Goal: Information Seeking & Learning: Learn about a topic

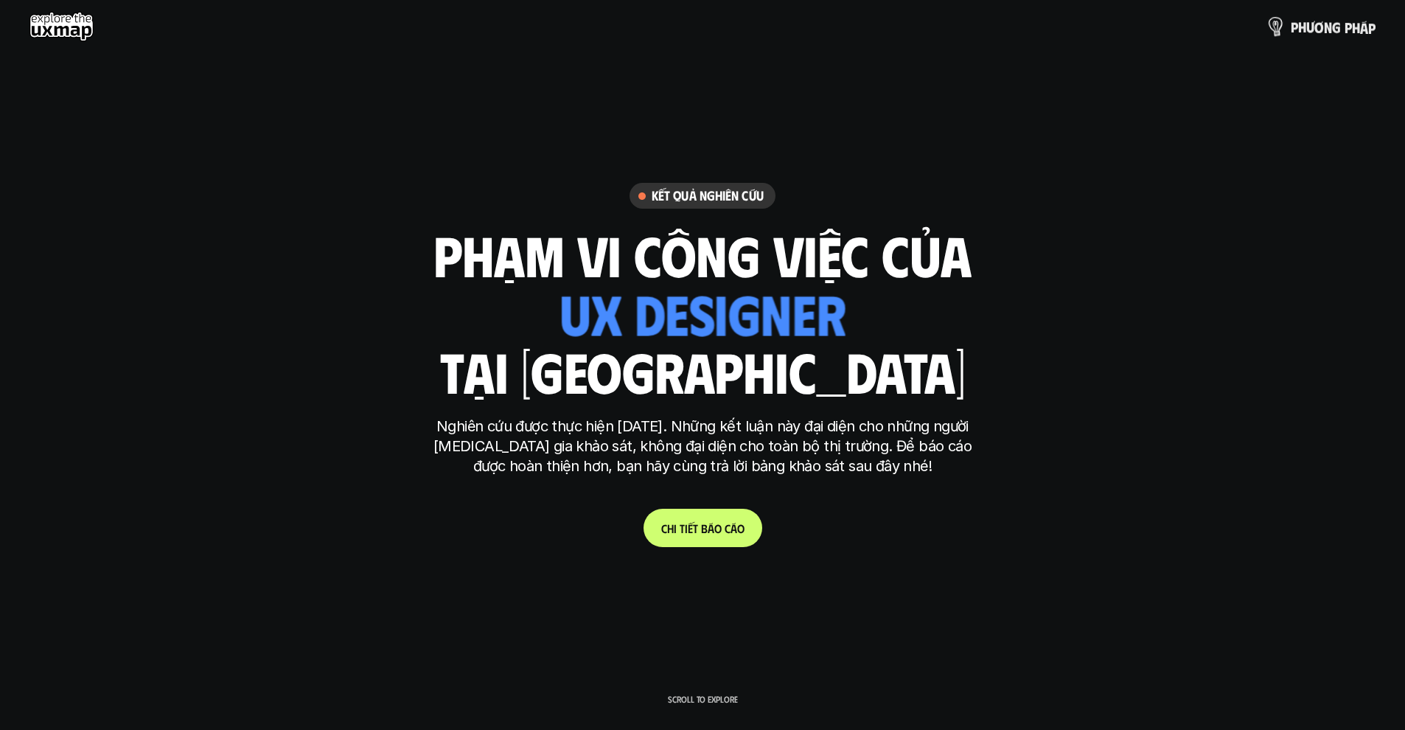
click at [1310, 24] on p "p h ư ơ n g p h á p" at bounding box center [1333, 26] width 85 height 16
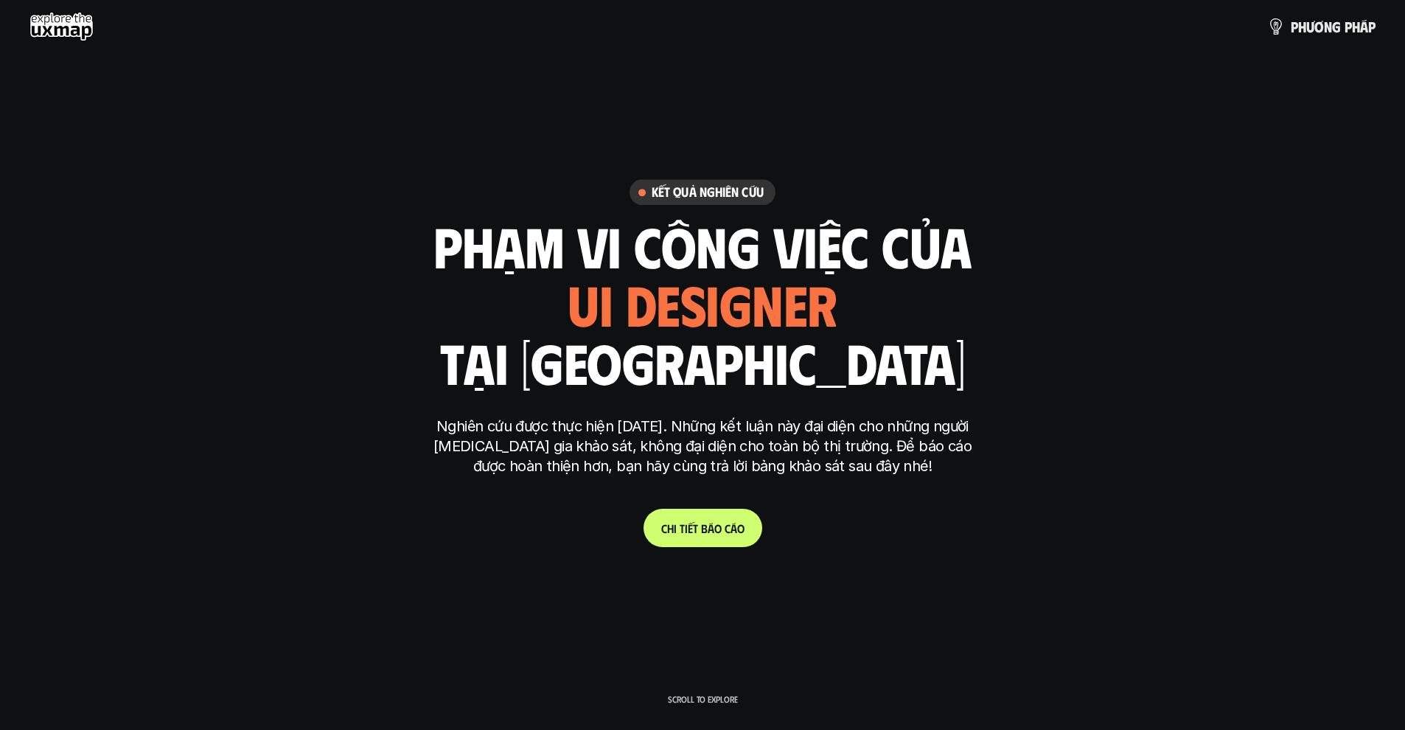
click at [709, 521] on span "á" at bounding box center [711, 528] width 7 height 14
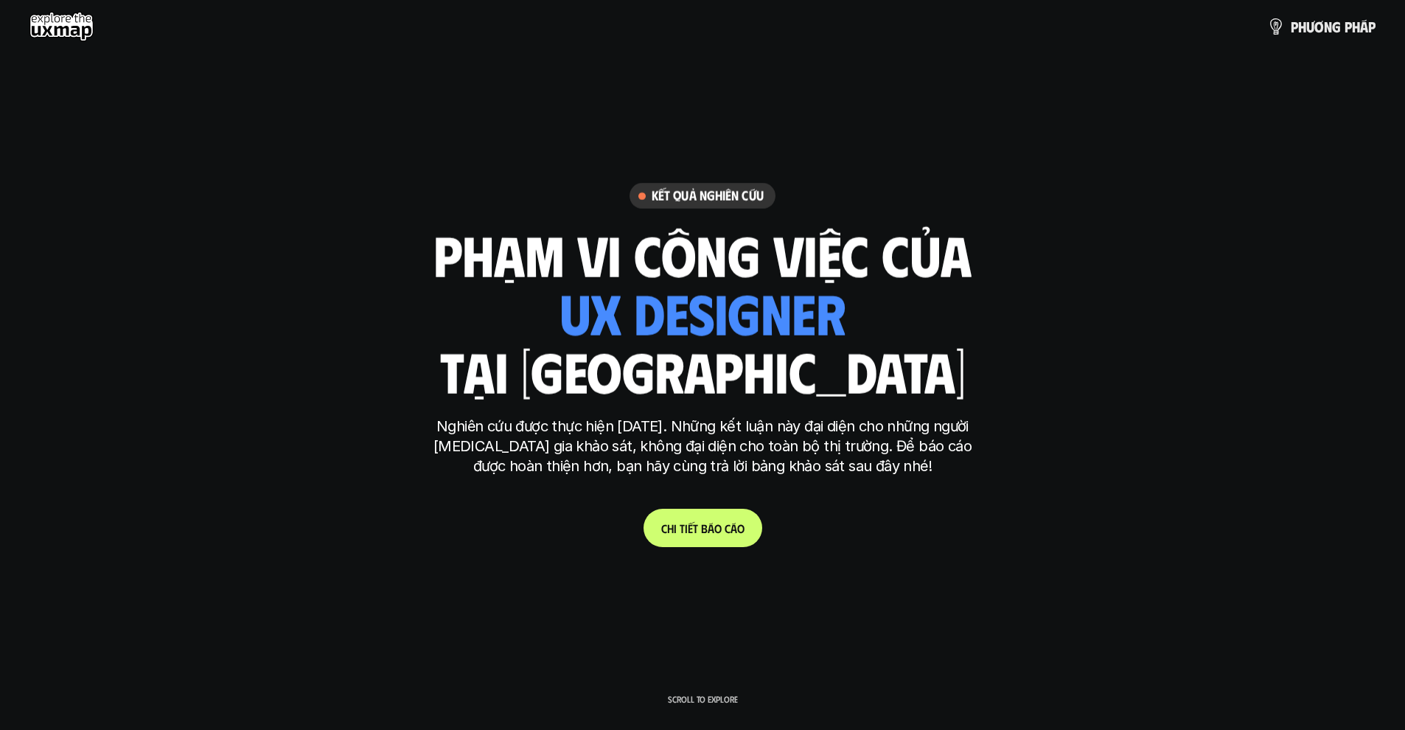
click at [941, 328] on div "phạm vi công việc của ui designer ui/ux designer product designer [DEMOGRAPHIC_…" at bounding box center [702, 312] width 538 height 172
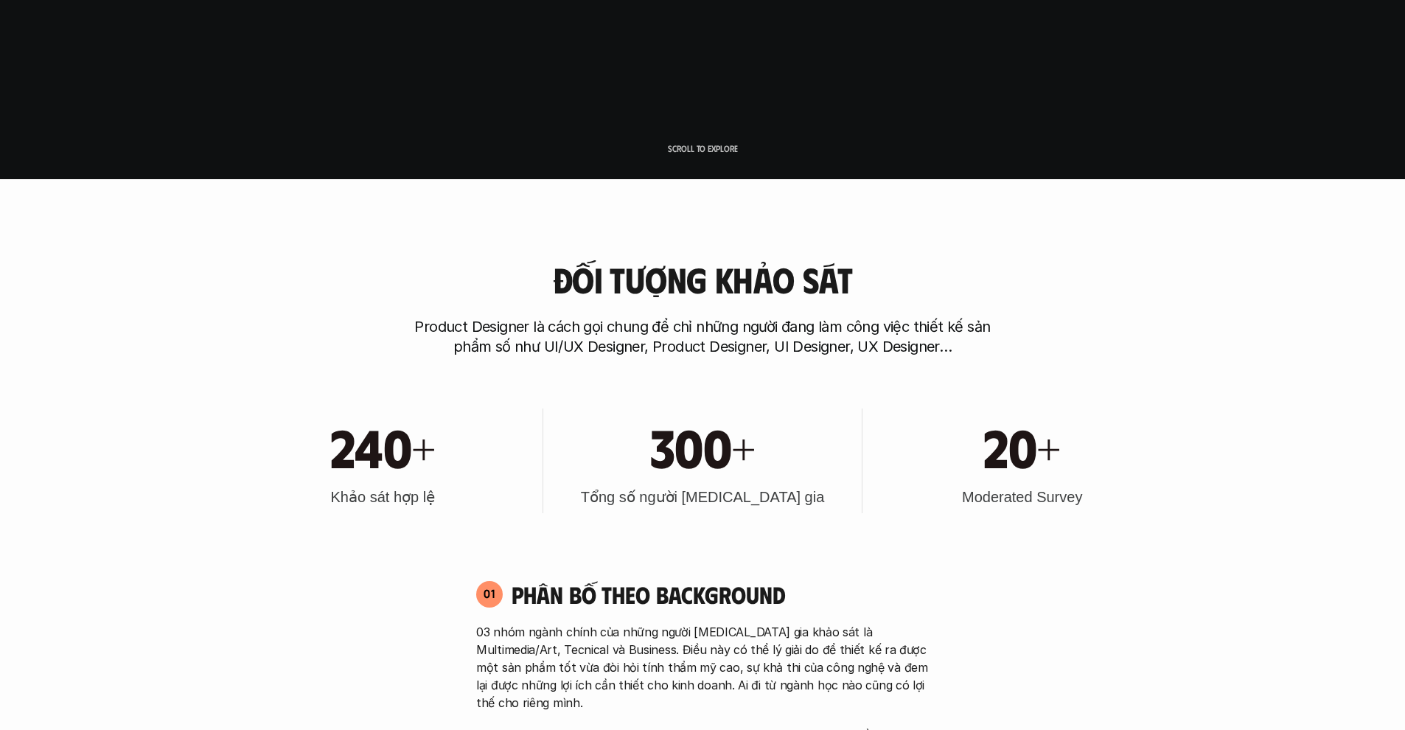
scroll to position [560, 0]
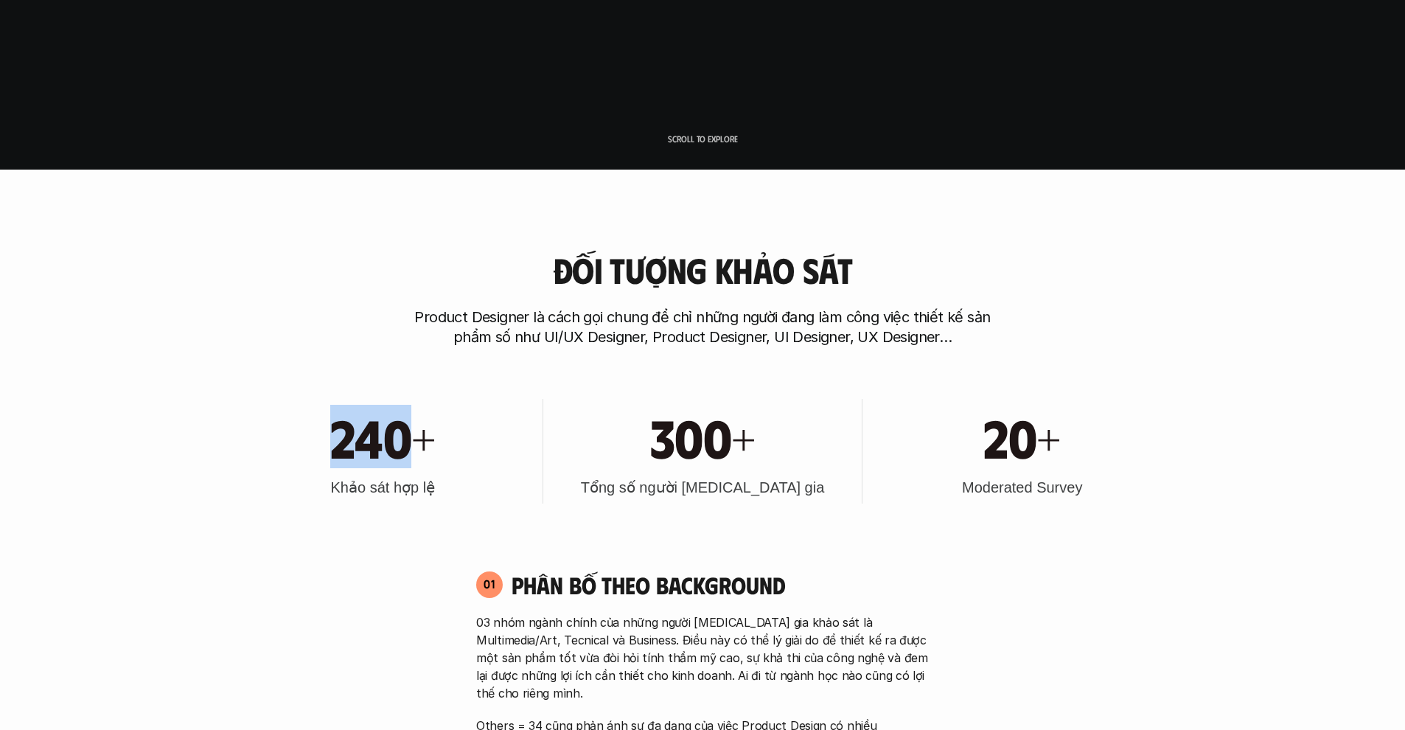
drag, startPoint x: 328, startPoint y: 447, endPoint x: 410, endPoint y: 455, distance: 82.2
click at [410, 455] on div "240+" at bounding box center [383, 436] width 304 height 63
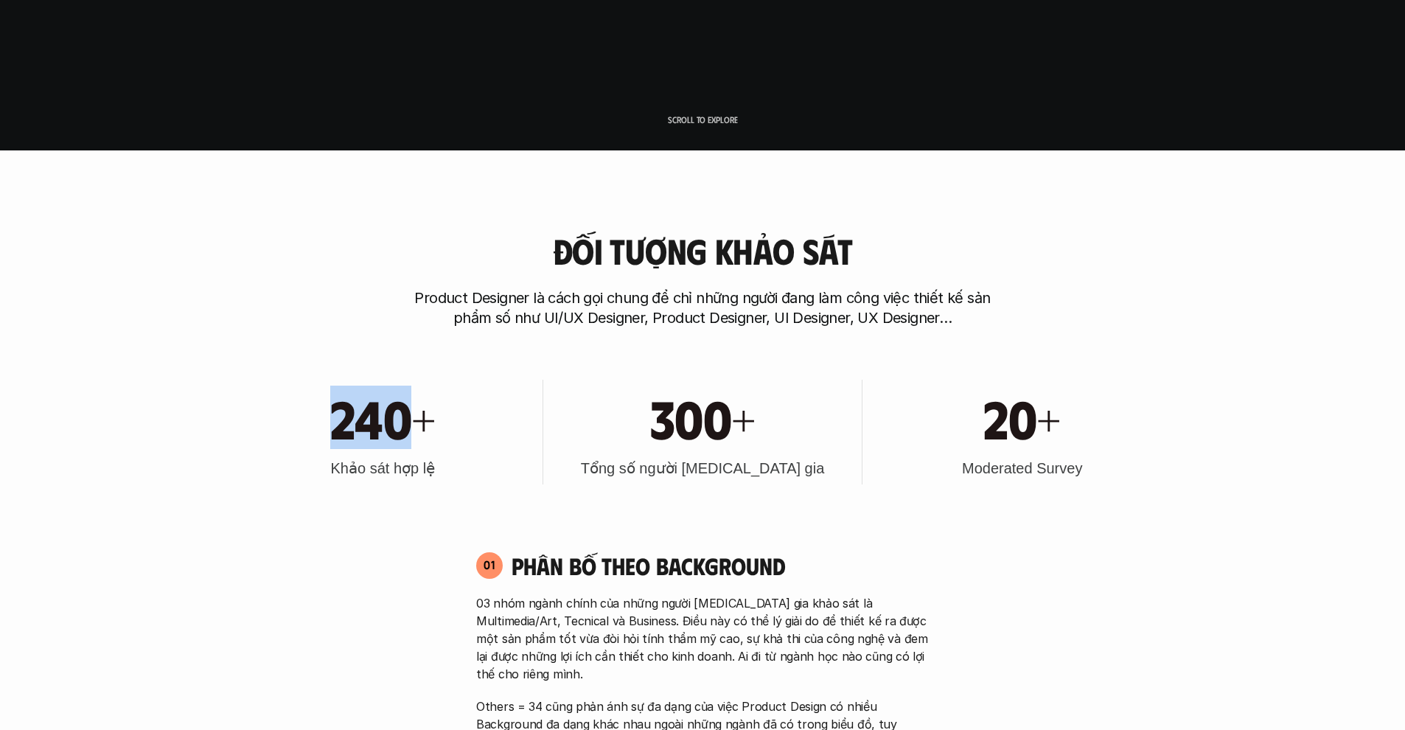
scroll to position [589, 0]
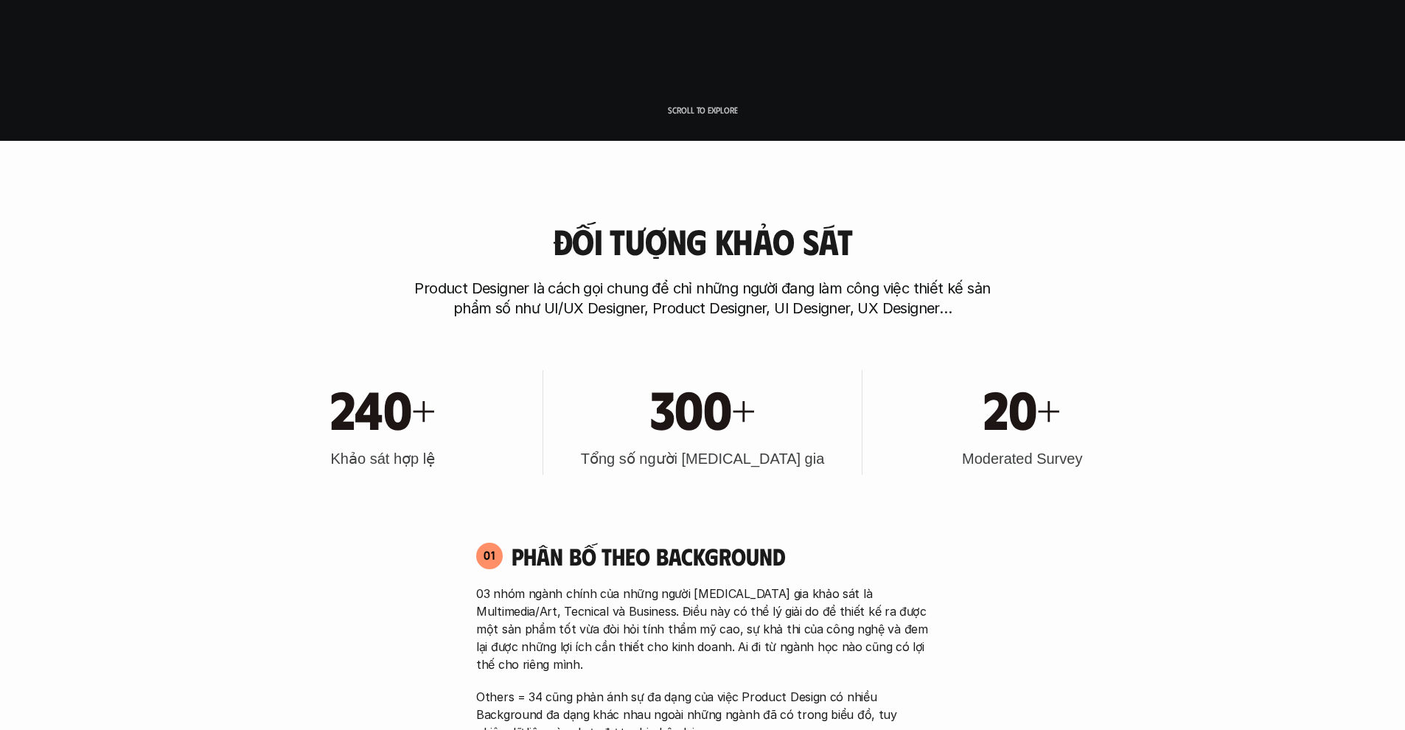
click at [425, 440] on div "240+ Khảo sát hợp lệ" at bounding box center [383, 422] width 304 height 105
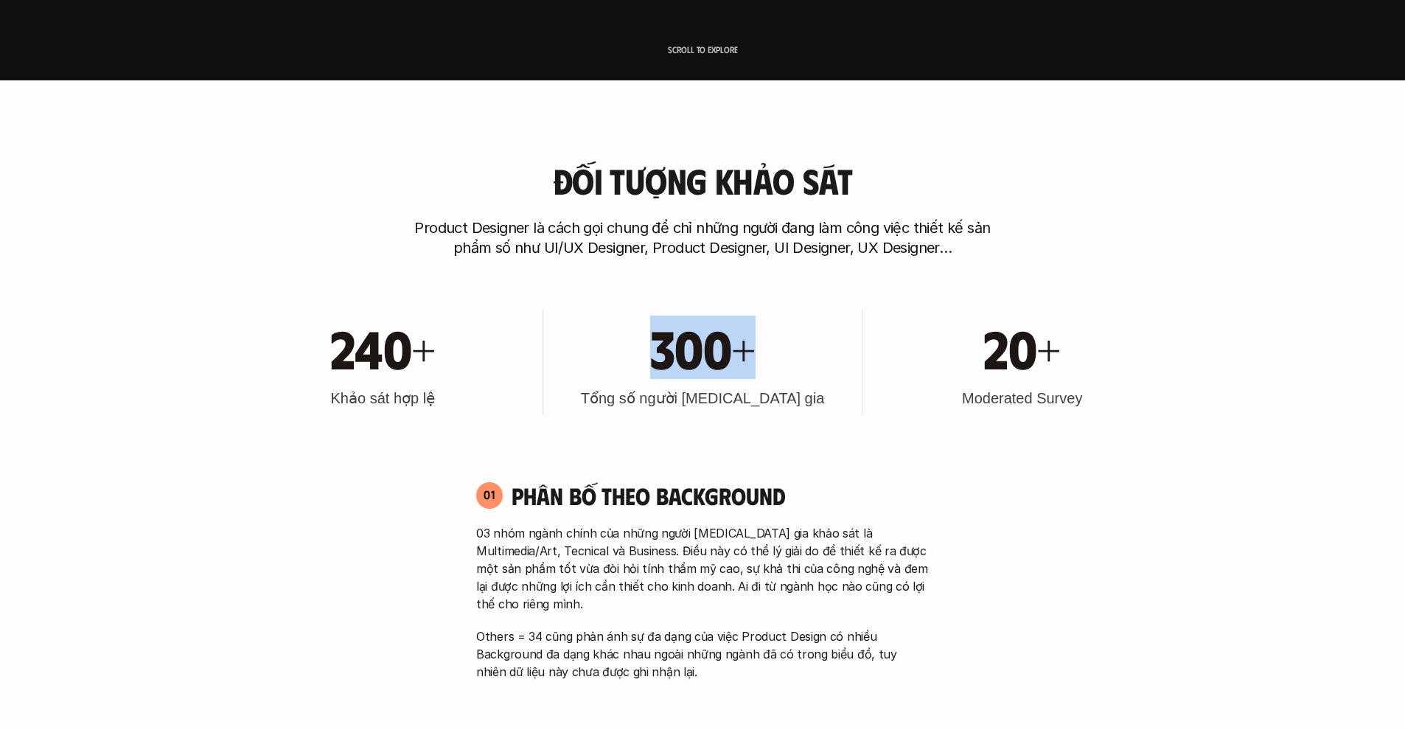
drag, startPoint x: 649, startPoint y: 352, endPoint x: 784, endPoint y: 360, distance: 135.1
click at [784, 360] on div "300+" at bounding box center [703, 347] width 304 height 63
click at [961, 353] on div "20+" at bounding box center [1022, 347] width 304 height 63
drag, startPoint x: 998, startPoint y: 398, endPoint x: 1093, endPoint y: 399, distance: 95.1
click at [1093, 399] on div "20+ Moderated Survey" at bounding box center [1022, 362] width 304 height 105
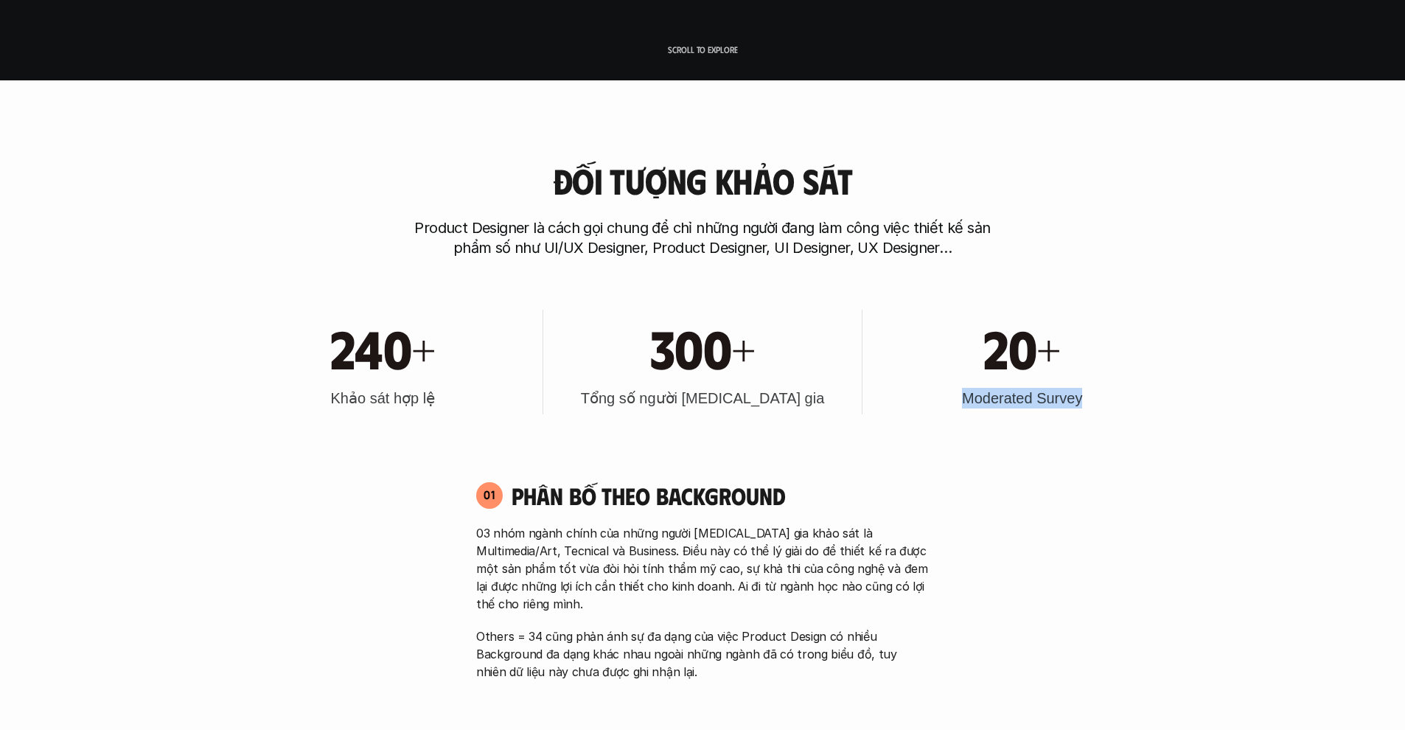
copy h3 "Moderated Survey"
drag, startPoint x: 1149, startPoint y: 480, endPoint x: 1140, endPoint y: 484, distance: 9.6
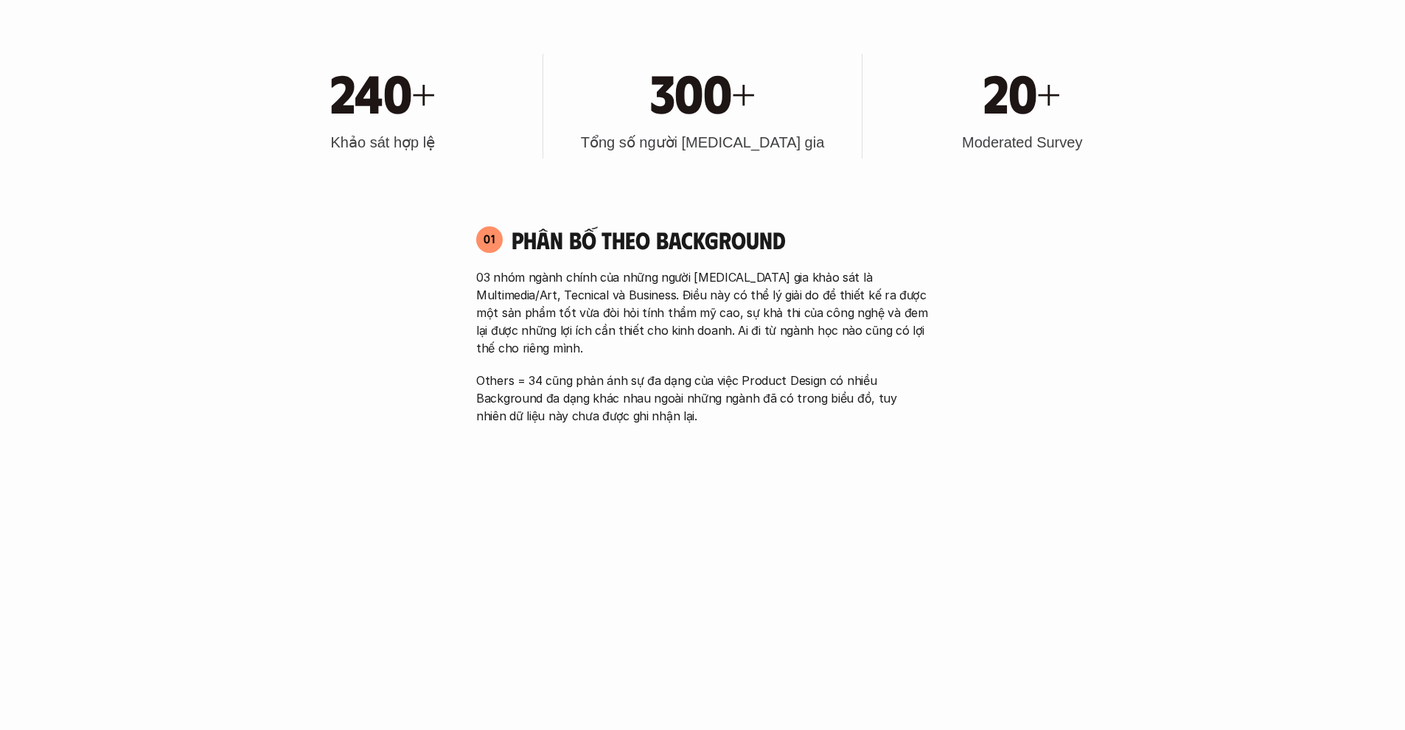
scroll to position [915, 0]
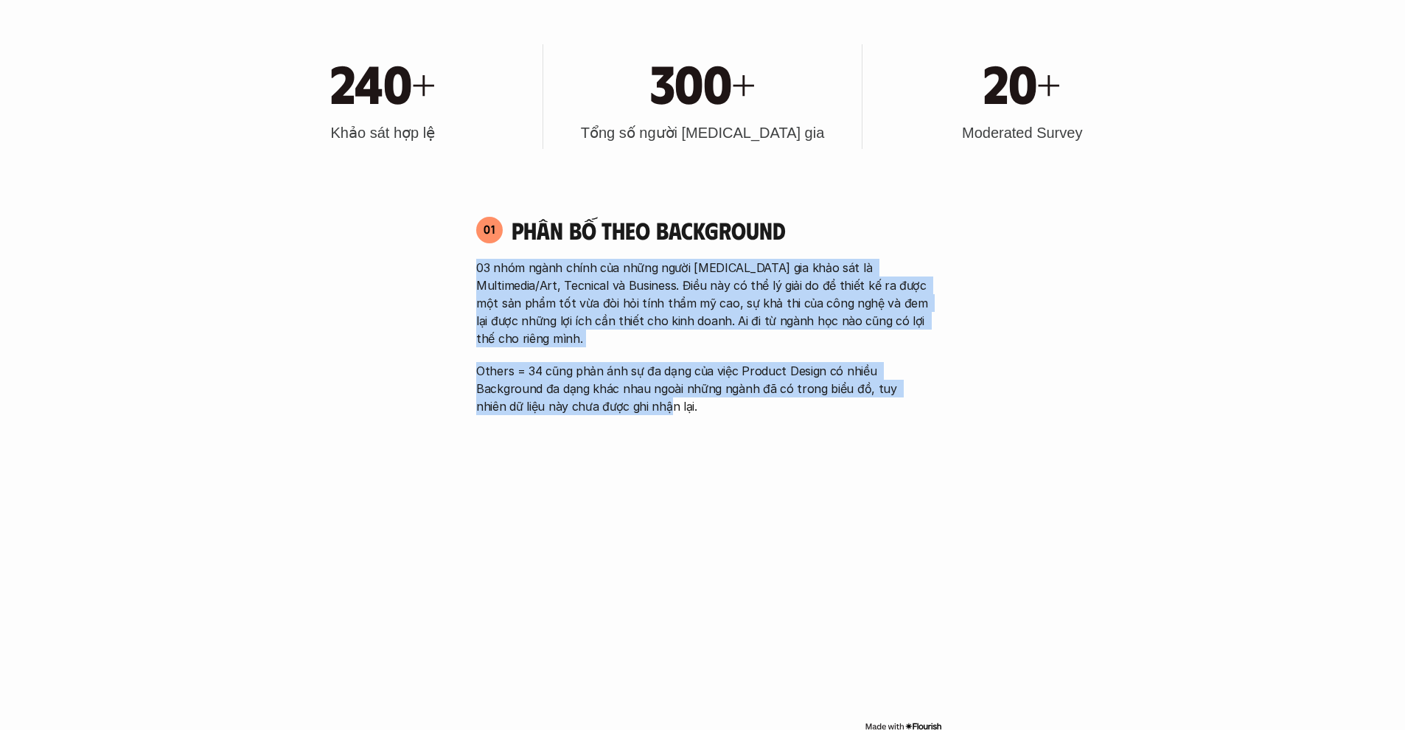
drag, startPoint x: 477, startPoint y: 268, endPoint x: 636, endPoint y: 382, distance: 195.6
click at [636, 382] on div "03 nhóm ngành chính của những người [MEDICAL_DATA] gia khảo sát là Multimedia/A…" at bounding box center [702, 337] width 453 height 156
click at [636, 382] on p "Others = 34 cũng phản ánh sự đa dạng của việc Product Design có nhiều Backgroun…" at bounding box center [702, 388] width 453 height 53
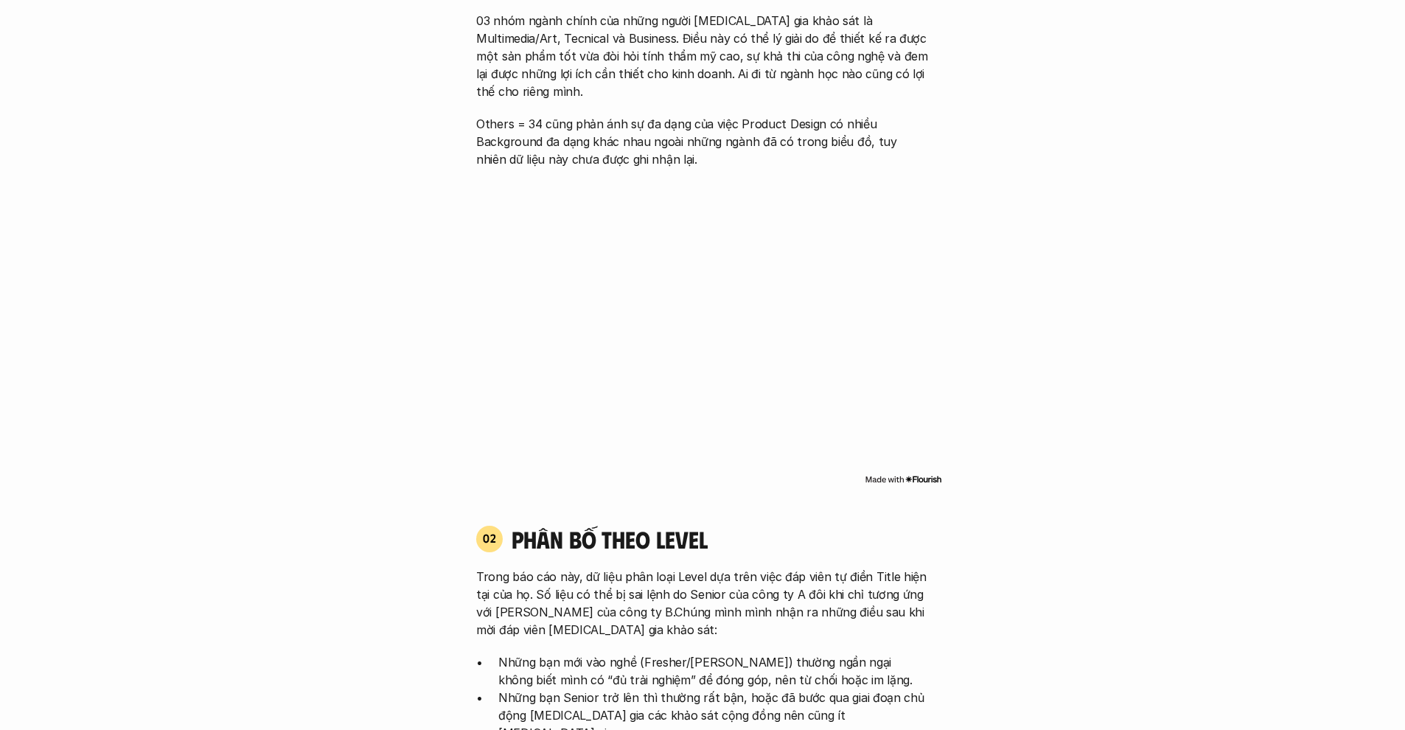
scroll to position [1013, 0]
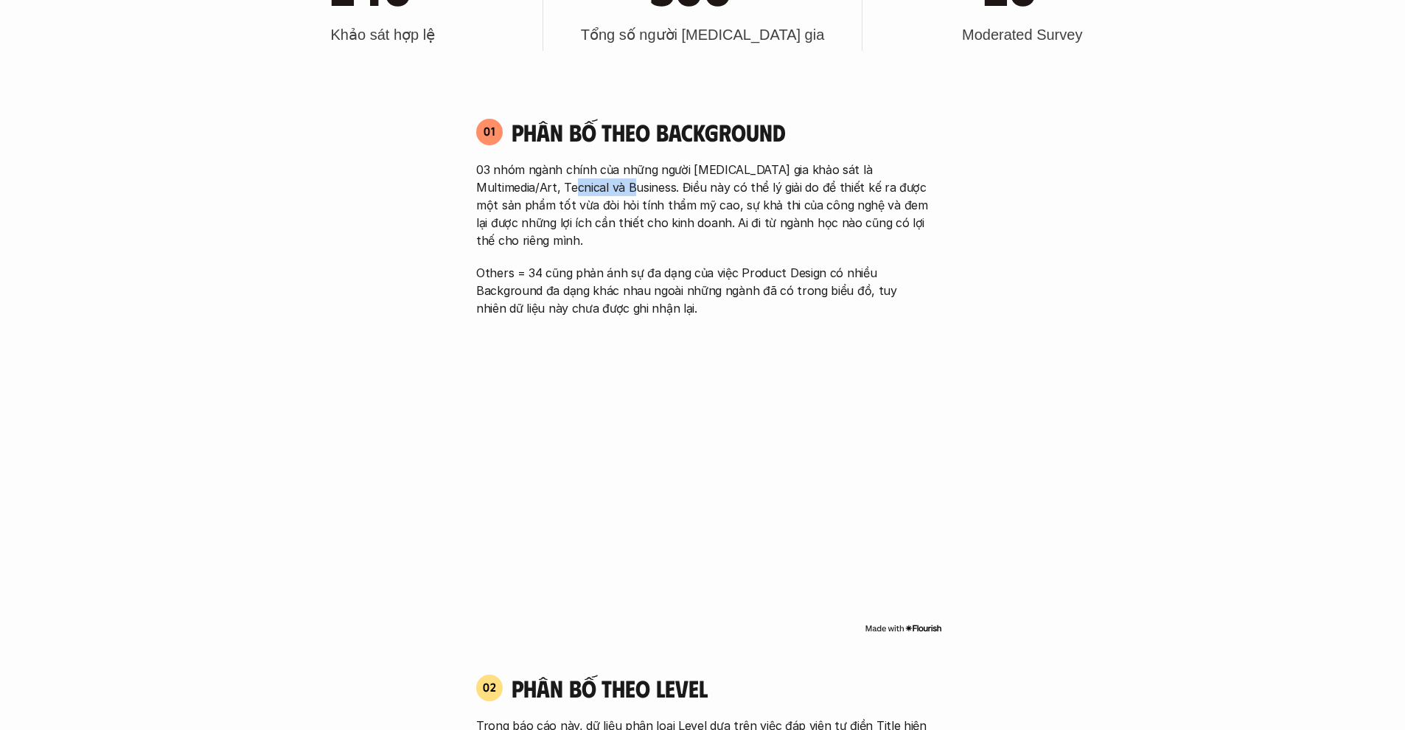
drag, startPoint x: 551, startPoint y: 187, endPoint x: 602, endPoint y: 184, distance: 50.9
click at [602, 184] on p "03 nhóm ngành chính của những người [MEDICAL_DATA] gia khảo sát là Multimedia/A…" at bounding box center [702, 205] width 453 height 88
click at [506, 198] on p "03 nhóm ngành chính của những người [MEDICAL_DATA] gia khảo sát là Multimedia/A…" at bounding box center [702, 205] width 453 height 88
drag, startPoint x: 480, startPoint y: 189, endPoint x: 972, endPoint y: 182, distance: 492.5
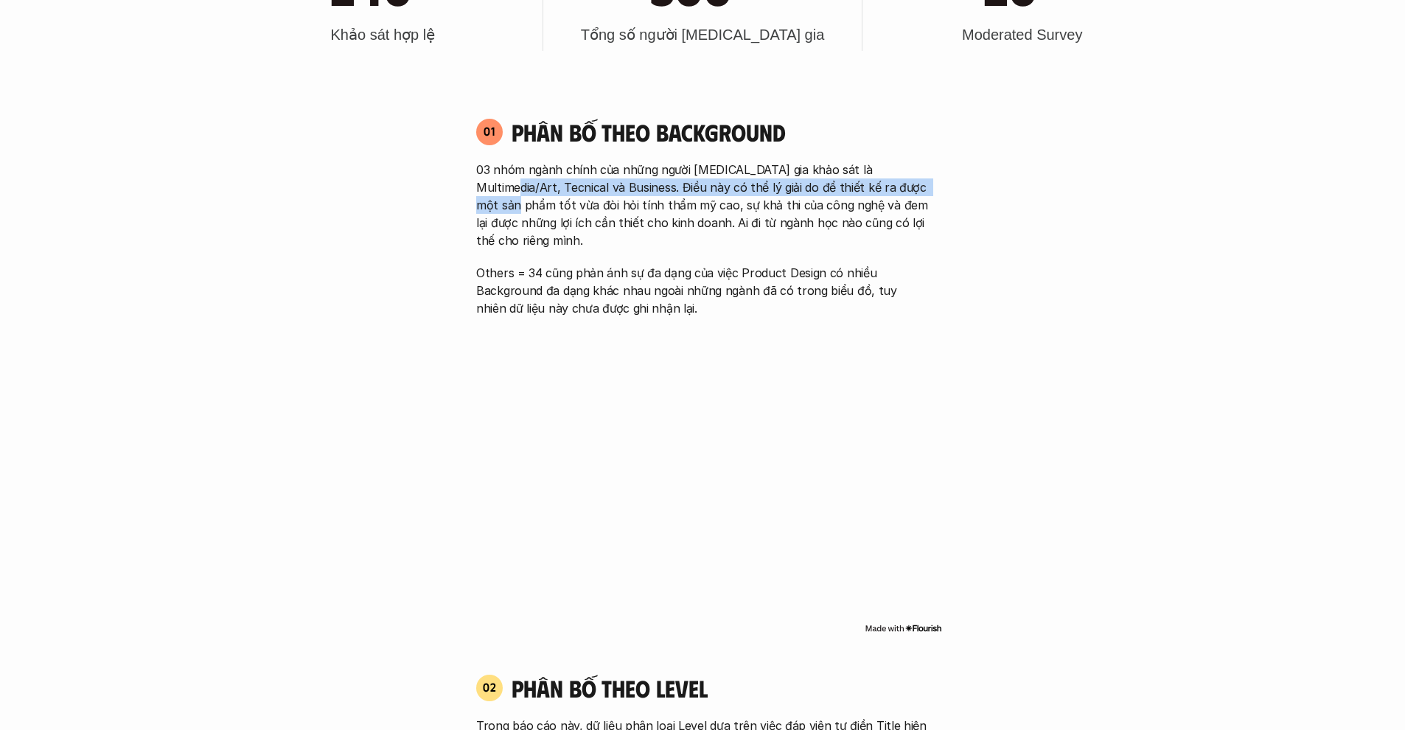
drag, startPoint x: 956, startPoint y: 189, endPoint x: 451, endPoint y: 189, distance: 505.0
drag, startPoint x: 475, startPoint y: 189, endPoint x: 935, endPoint y: 191, distance: 459.3
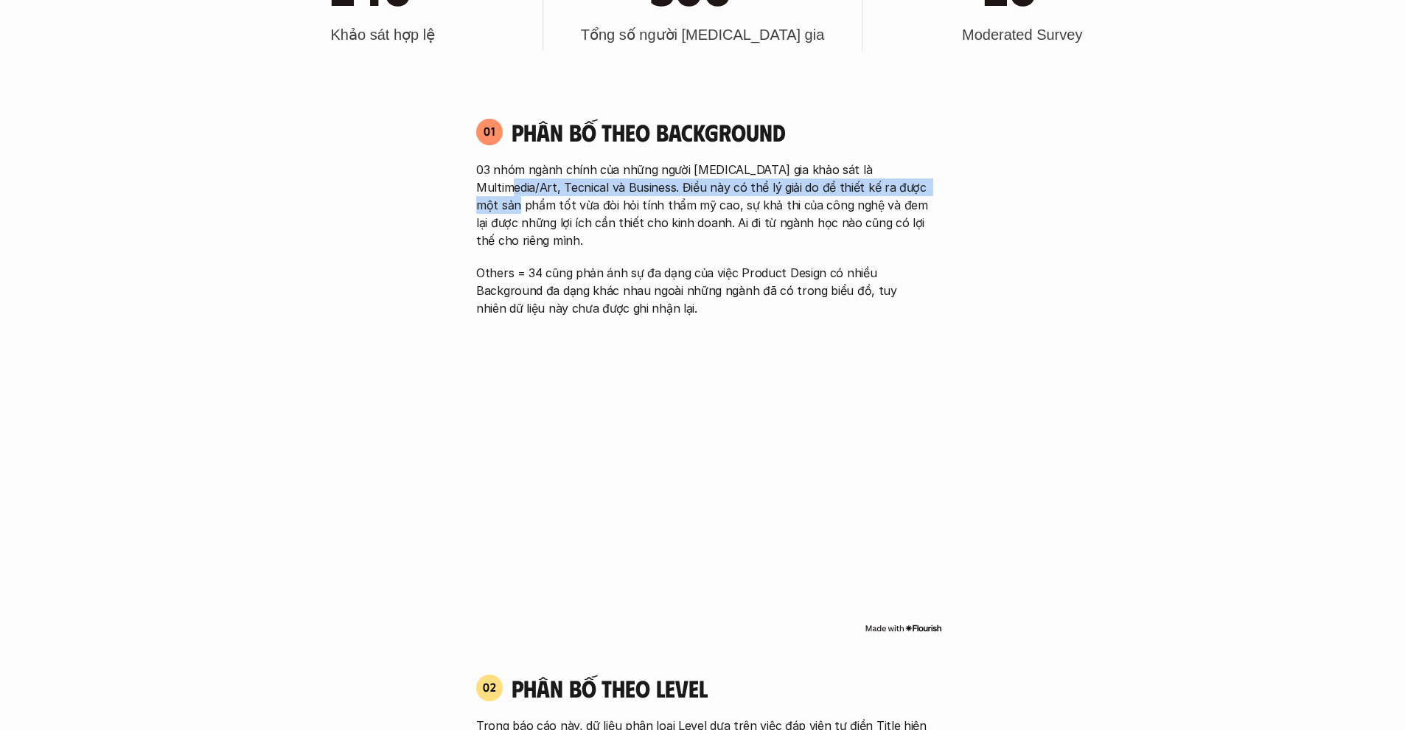
click at [935, 191] on div "01 Phân bố theo background 03 nhóm ngành chính của những người [MEDICAL_DATA] g…" at bounding box center [702, 217] width 479 height 200
drag, startPoint x: 934, startPoint y: 191, endPoint x: 464, endPoint y: 189, distance: 469.6
click at [464, 189] on div "01 Phân bố theo background 03 nhóm ngành chính của những người [MEDICAL_DATA] g…" at bounding box center [702, 217] width 479 height 200
click at [468, 200] on div "01 Phân bố theo background 03 nhóm ngành chính của những người [MEDICAL_DATA] g…" at bounding box center [702, 217] width 479 height 200
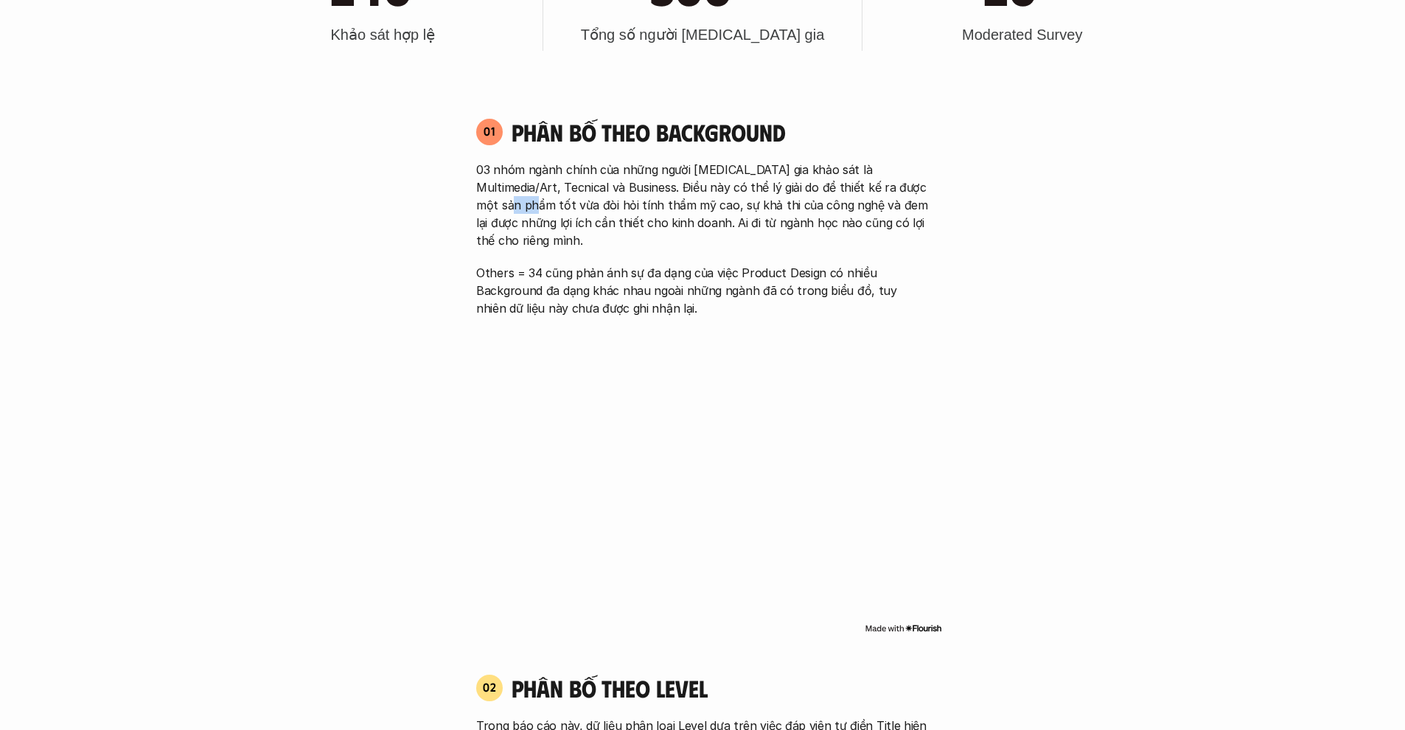
click at [471, 203] on div "01 Phân bố theo background 03 nhóm ngành chính của những người [MEDICAL_DATA] g…" at bounding box center [702, 217] width 479 height 200
click at [489, 203] on p "03 nhóm ngành chính của những người [MEDICAL_DATA] gia khảo sát là Multimedia/A…" at bounding box center [702, 205] width 453 height 88
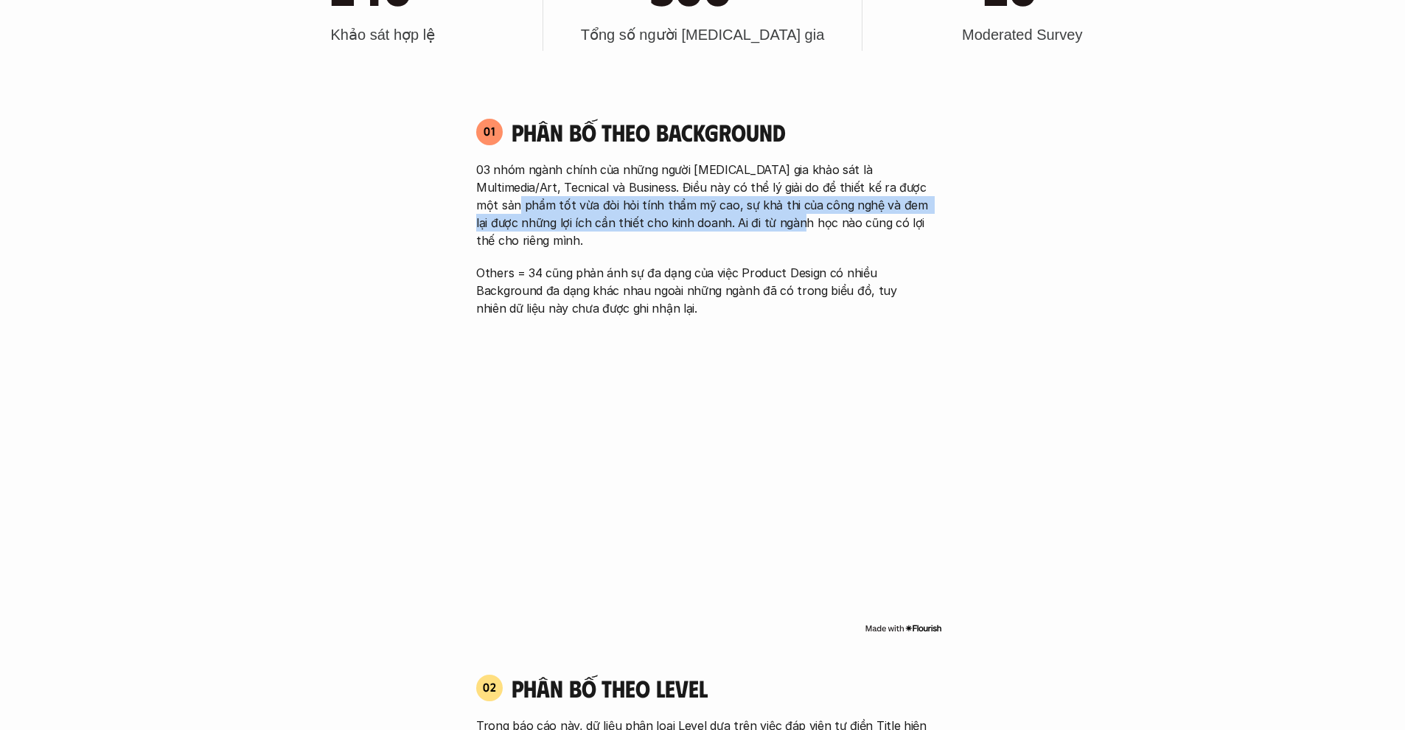
drag, startPoint x: 475, startPoint y: 206, endPoint x: 758, endPoint y: 212, distance: 283.1
click at [758, 212] on div "01 Phân bố theo background 03 nhóm ngành chính của những người [MEDICAL_DATA] g…" at bounding box center [702, 217] width 479 height 200
click at [759, 212] on p "03 nhóm ngành chính của những người [MEDICAL_DATA] gia khảo sát là Multimedia/A…" at bounding box center [702, 205] width 453 height 88
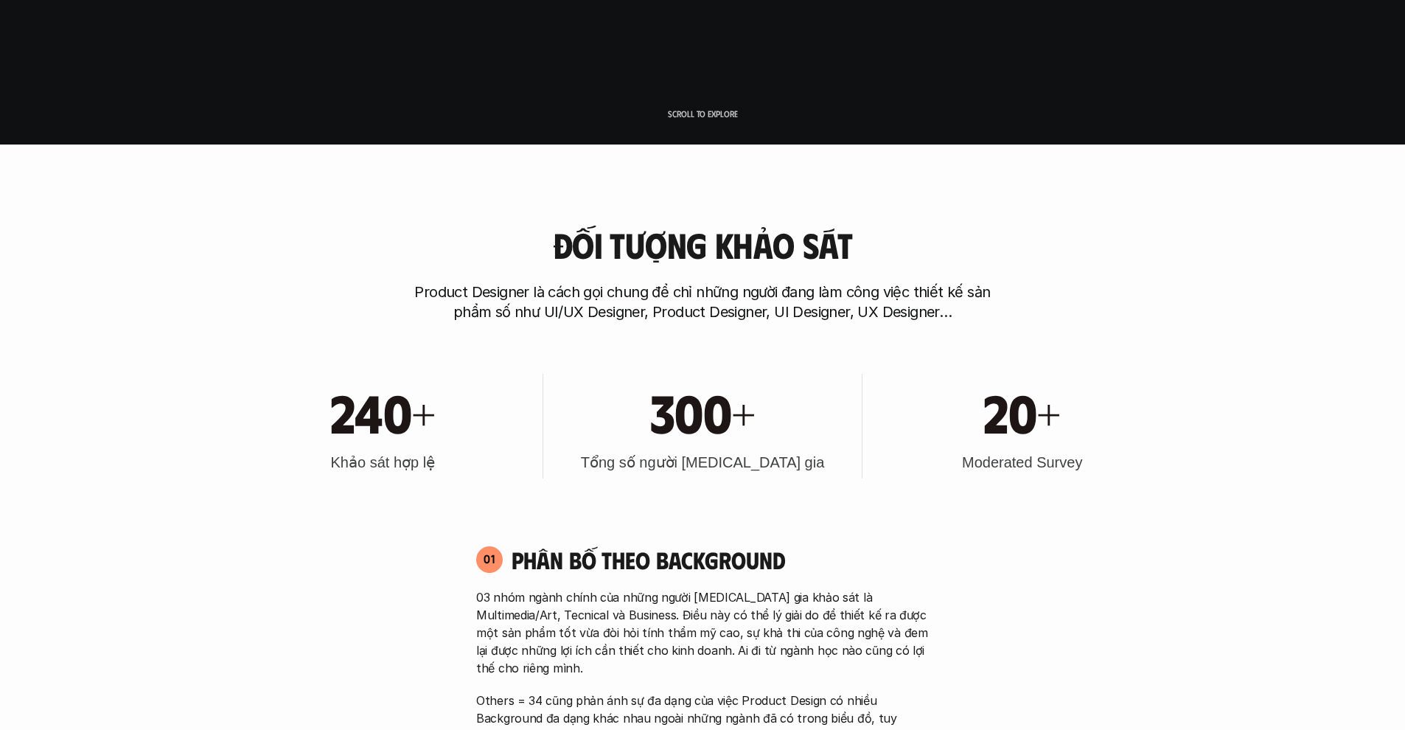
scroll to position [604, 0]
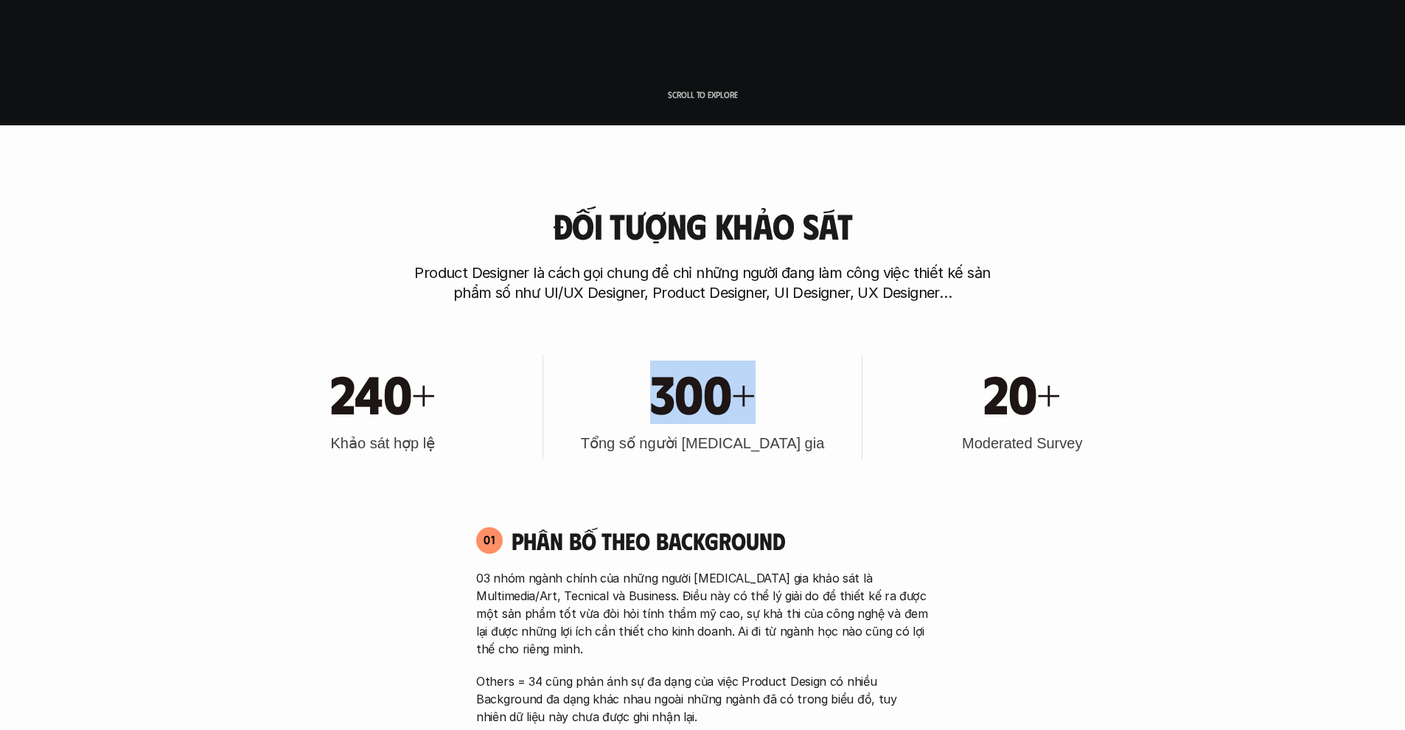
drag, startPoint x: 644, startPoint y: 384, endPoint x: 781, endPoint y: 409, distance: 139.4
click at [781, 409] on div "300+" at bounding box center [703, 391] width 304 height 63
click at [782, 400] on div "300+" at bounding box center [703, 391] width 304 height 63
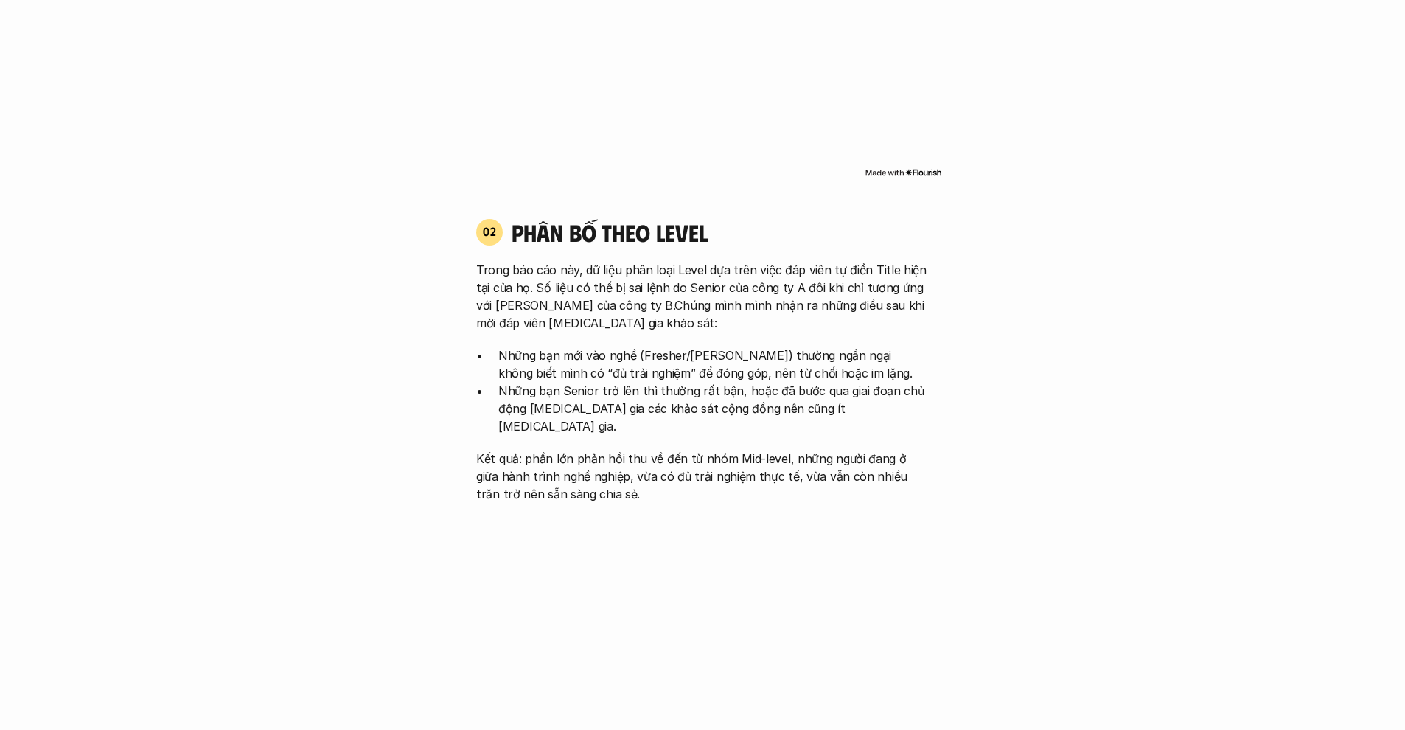
scroll to position [1478, 0]
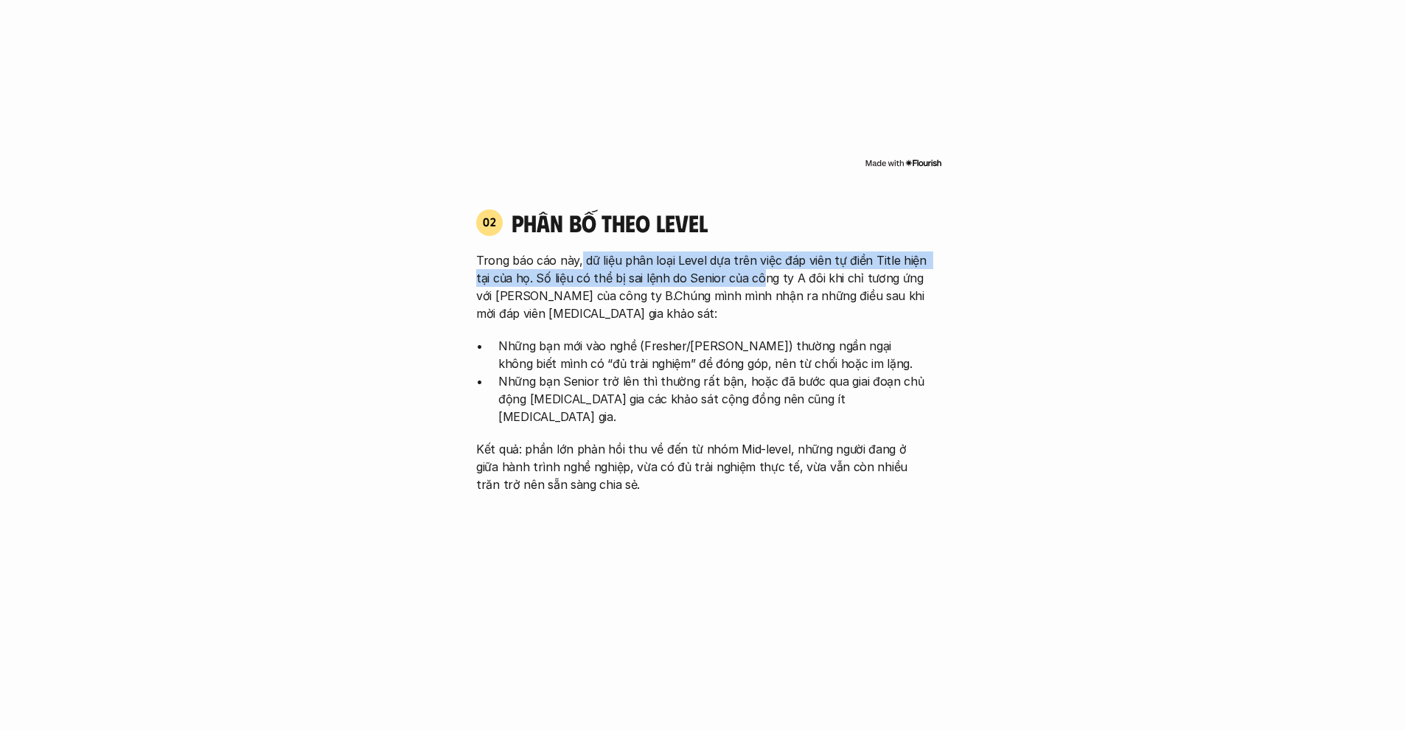
drag, startPoint x: 593, startPoint y: 248, endPoint x: 759, endPoint y: 256, distance: 166.0
click at [758, 256] on p "Trong báo cáo này, dữ liệu phân loại Level dựa trên việc đáp viên tự điền Title…" at bounding box center [702, 286] width 453 height 71
click at [759, 256] on p "Trong báo cáo này, dữ liệu phân loại Level dựa trên việc đáp viên tự điền Title…" at bounding box center [702, 286] width 453 height 71
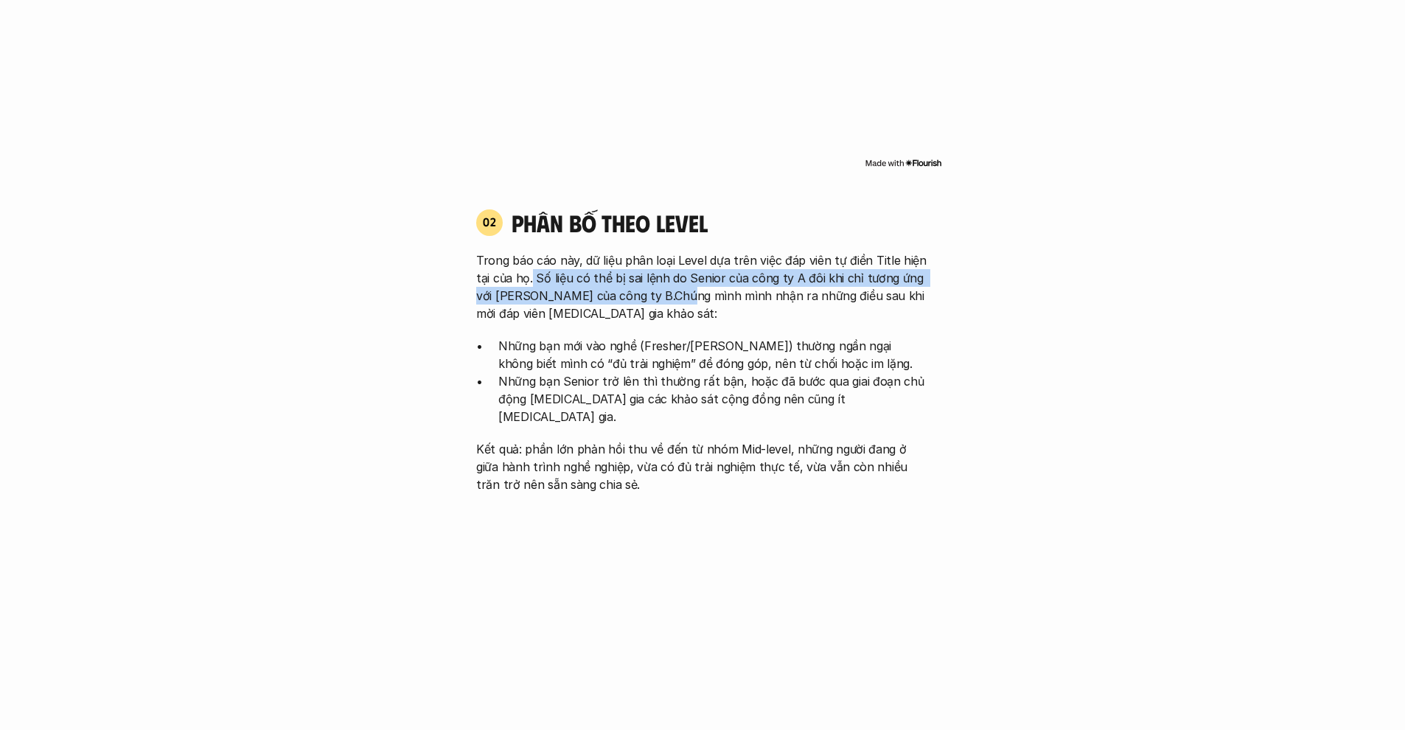
drag, startPoint x: 531, startPoint y: 264, endPoint x: 675, endPoint y: 268, distance: 143.1
click at [675, 268] on p "Trong báo cáo này, dữ liệu phân loại Level dựa trên việc đáp viên tự điền Title…" at bounding box center [702, 286] width 453 height 71
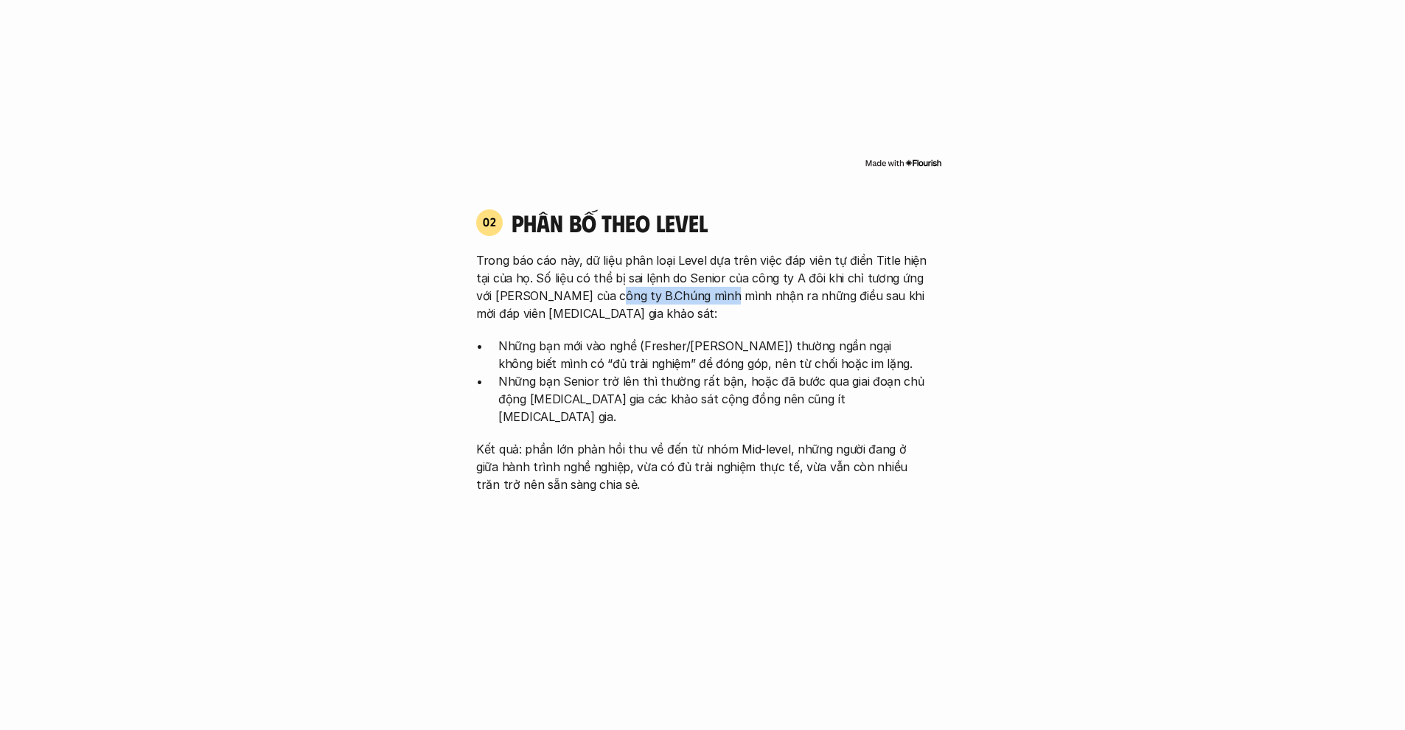
drag, startPoint x: 599, startPoint y: 279, endPoint x: 710, endPoint y: 280, distance: 110.6
click at [710, 280] on p "Trong báo cáo này, dữ liệu phân loại Level dựa trên việc đáp viên tự điền Title…" at bounding box center [702, 286] width 453 height 71
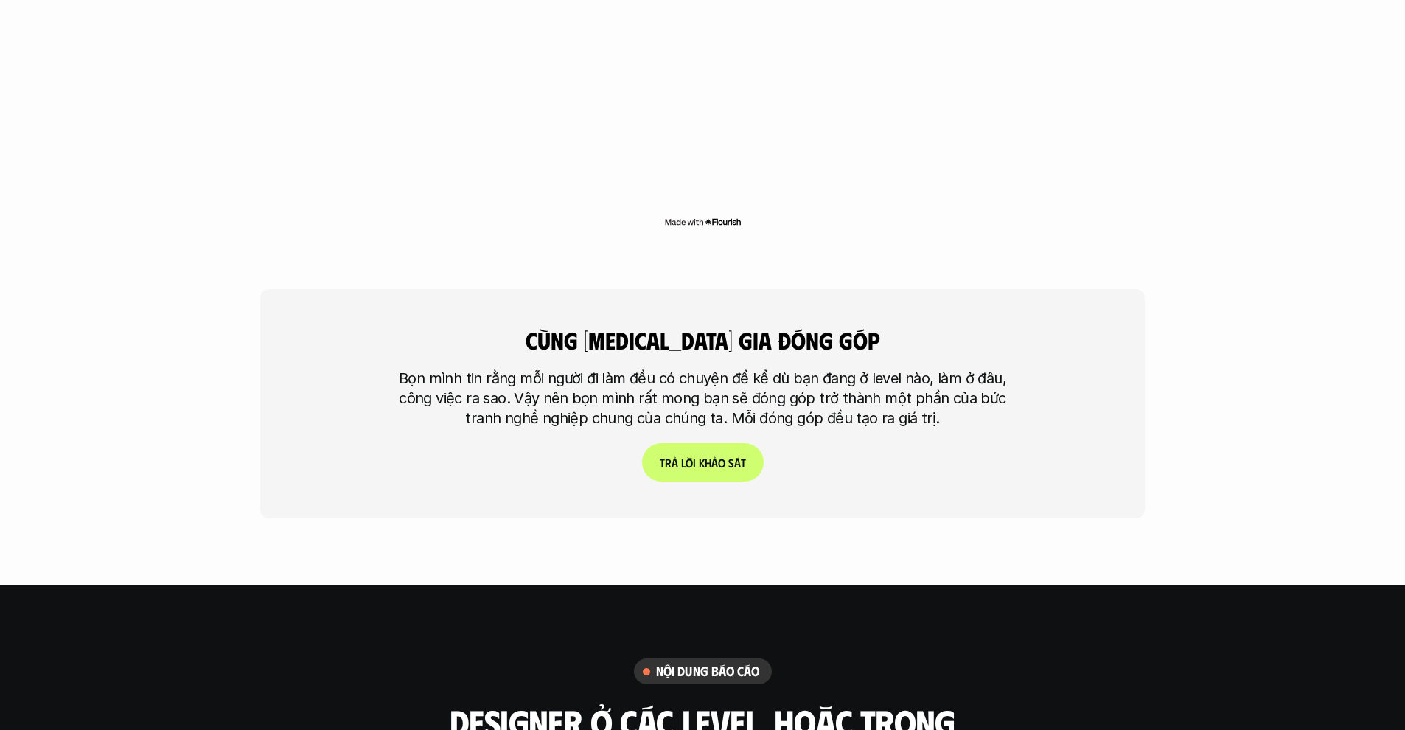
scroll to position [3577, 0]
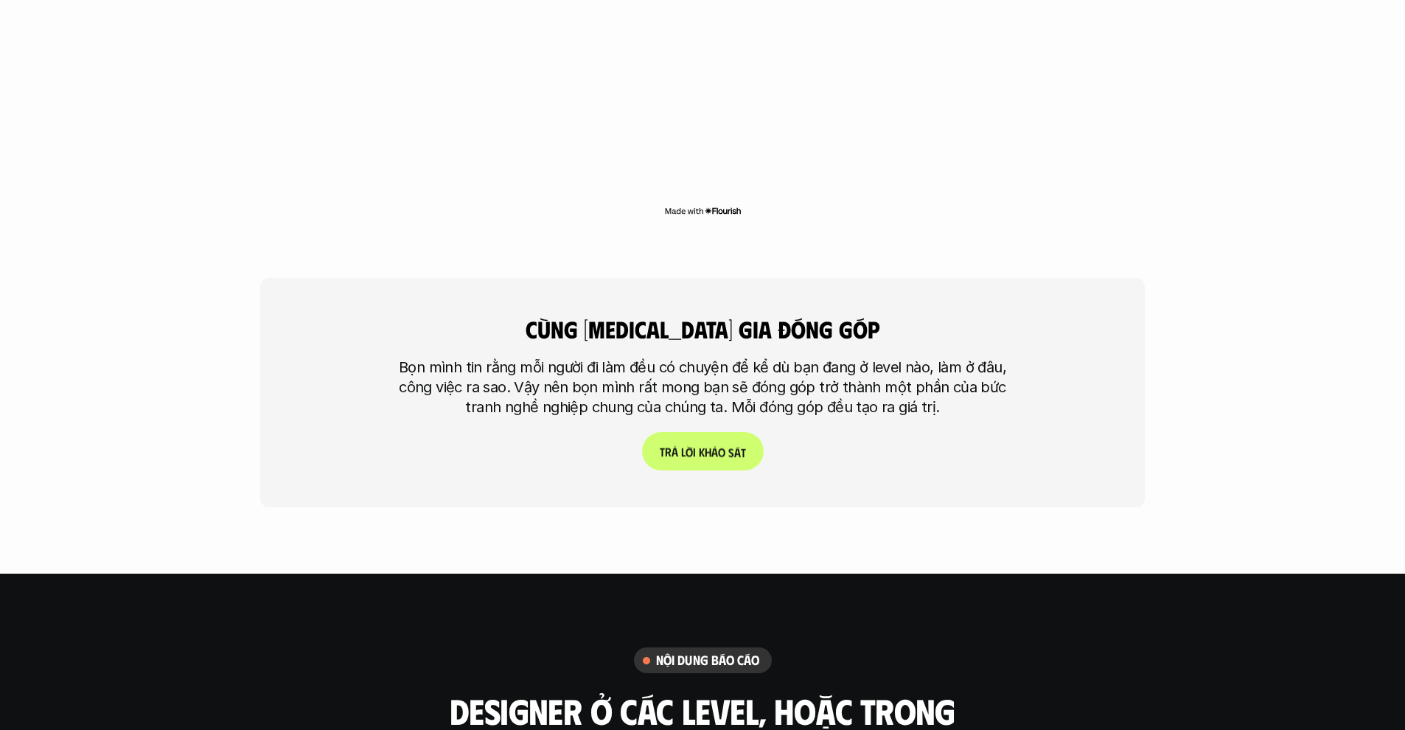
click at [715, 445] on p "T r ả l ờ i k h ả o s á t" at bounding box center [703, 452] width 86 height 14
